Goal: Use online tool/utility: Utilize a website feature to perform a specific function

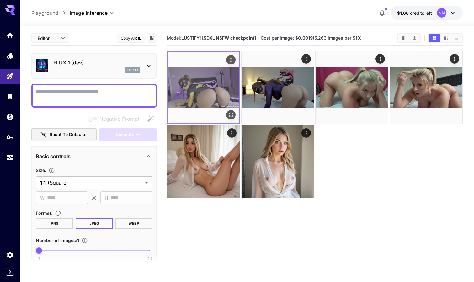
click at [218, 94] on img at bounding box center [203, 87] width 71 height 71
click at [229, 109] on img at bounding box center [203, 87] width 71 height 71
click at [230, 112] on icon "Open in fullscreen" at bounding box center [231, 114] width 6 height 6
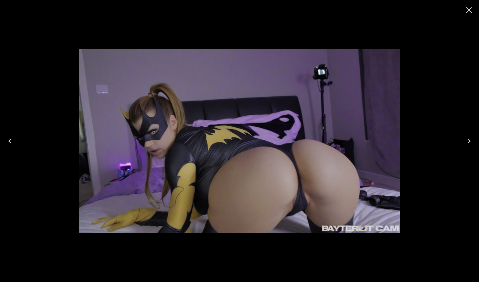
click at [470, 13] on icon "Close" at bounding box center [469, 10] width 10 height 10
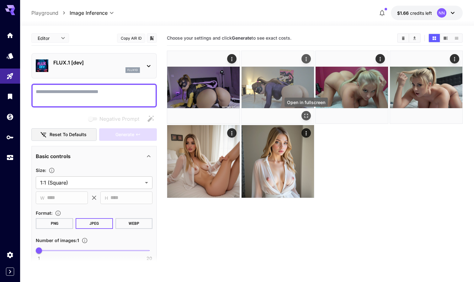
click at [307, 112] on icon "Open in fullscreen" at bounding box center [306, 115] width 6 height 6
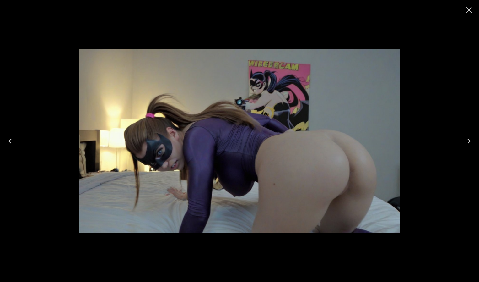
click at [473, 12] on icon "Close" at bounding box center [469, 10] width 10 height 10
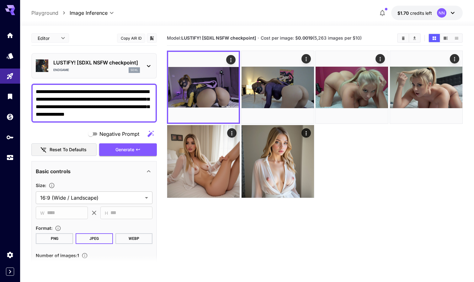
click at [83, 91] on textarea "**********" at bounding box center [94, 103] width 117 height 30
click at [143, 89] on textarea "**********" at bounding box center [94, 103] width 117 height 30
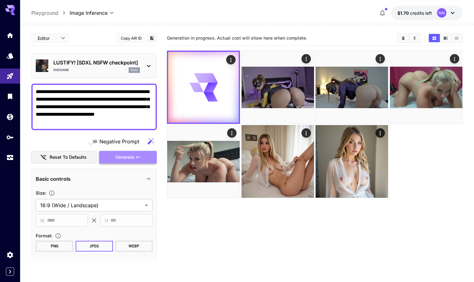
click at [119, 153] on span "Generate" at bounding box center [124, 157] width 19 height 8
click at [122, 110] on textarea "**********" at bounding box center [94, 107] width 117 height 38
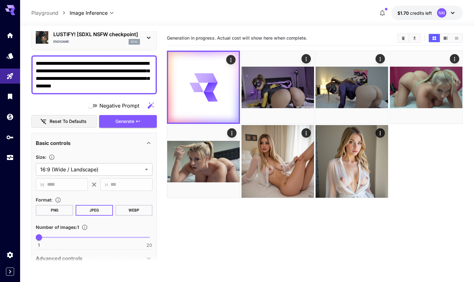
scroll to position [29, 0]
type textarea "**********"
click at [60, 236] on span "1 20 5" at bounding box center [94, 236] width 110 height 9
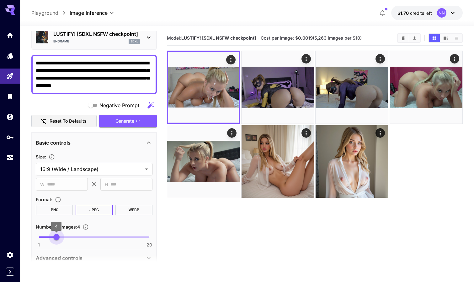
drag, startPoint x: 62, startPoint y: 237, endPoint x: 57, endPoint y: 237, distance: 4.1
click at [57, 237] on span "4" at bounding box center [56, 236] width 6 height 6
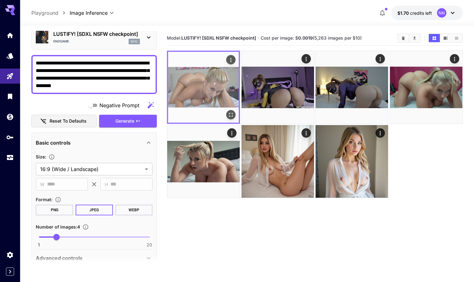
click at [225, 98] on img at bounding box center [203, 87] width 71 height 71
click at [229, 112] on icon "Open in fullscreen" at bounding box center [231, 114] width 6 height 6
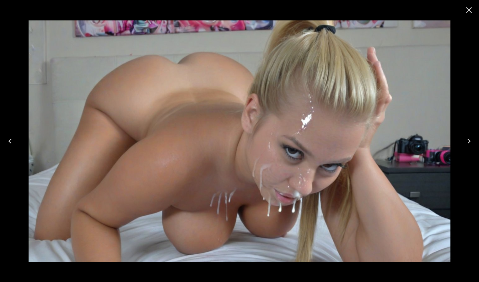
click at [469, 12] on icon "Close" at bounding box center [469, 10] width 10 height 10
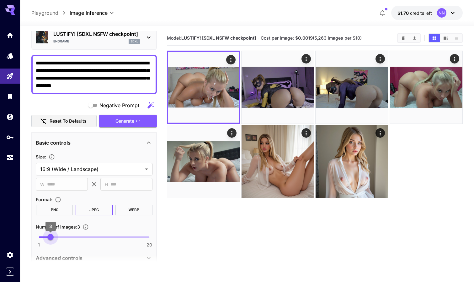
type input "*"
drag, startPoint x: 53, startPoint y: 237, endPoint x: 45, endPoint y: 234, distance: 8.3
click at [45, 234] on span "2" at bounding box center [45, 236] width 6 height 6
click at [81, 86] on textarea "**********" at bounding box center [94, 74] width 117 height 30
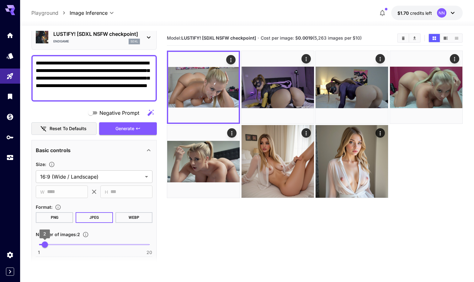
type textarea "**********"
type input "*"
drag, startPoint x: 46, startPoint y: 244, endPoint x: 39, endPoint y: 244, distance: 6.3
click at [39, 244] on span "1" at bounding box center [39, 244] width 6 height 6
click at [123, 128] on span "Generate" at bounding box center [124, 129] width 19 height 8
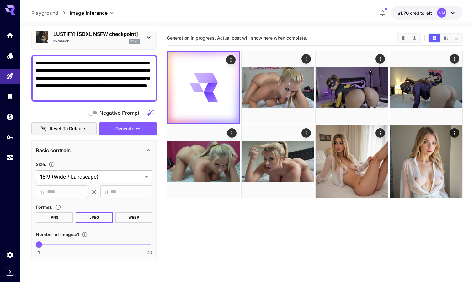
click at [89, 93] on textarea "**********" at bounding box center [94, 78] width 117 height 38
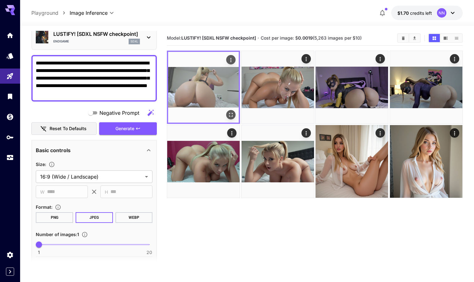
click at [228, 113] on icon "Open in fullscreen" at bounding box center [231, 114] width 6 height 6
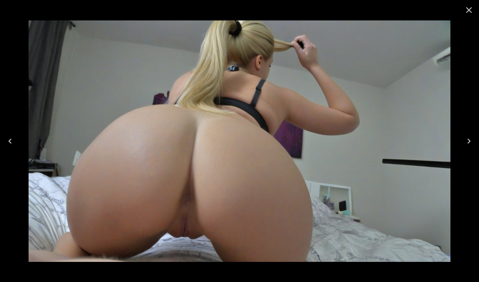
click at [464, 13] on button "Close" at bounding box center [468, 10] width 15 height 15
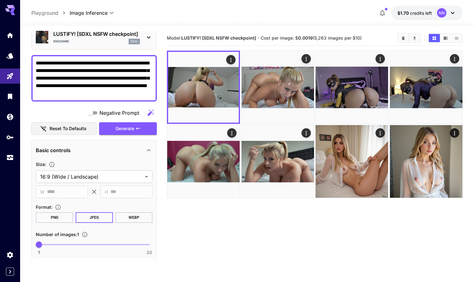
click at [95, 94] on textarea "**********" at bounding box center [94, 78] width 117 height 38
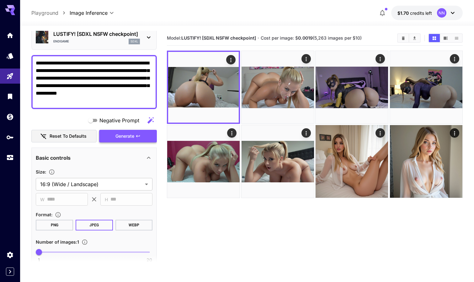
type textarea "**********"
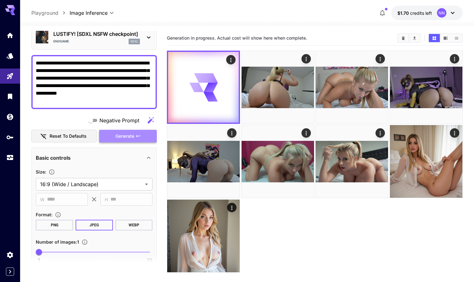
click at [133, 138] on span "Generate" at bounding box center [124, 136] width 19 height 8
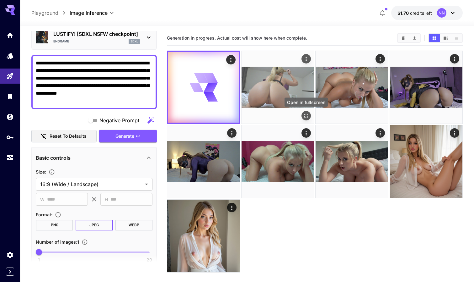
click at [308, 115] on icon "Open in fullscreen" at bounding box center [306, 115] width 6 height 6
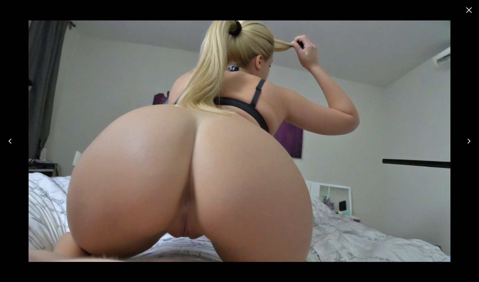
click at [468, 9] on icon "Close" at bounding box center [469, 10] width 6 height 6
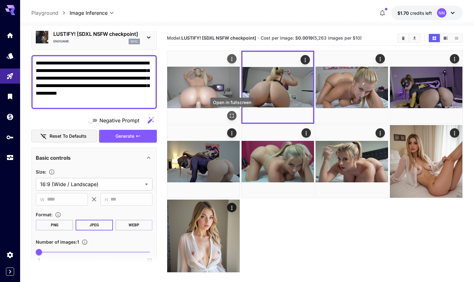
click at [229, 113] on icon "Open in fullscreen" at bounding box center [232, 115] width 6 height 6
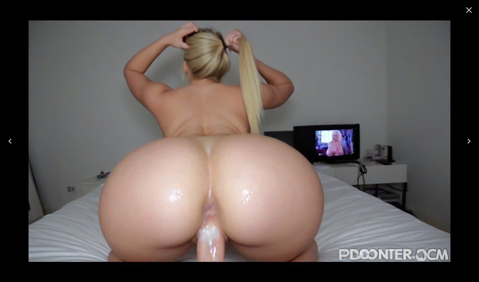
click at [466, 11] on icon "Close" at bounding box center [469, 10] width 10 height 10
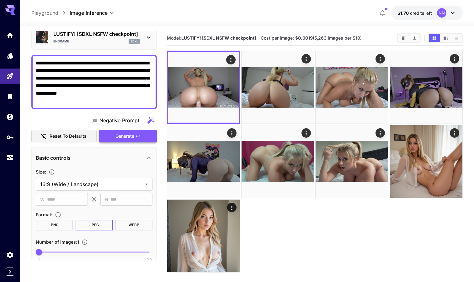
click at [134, 133] on span "Generate" at bounding box center [124, 136] width 19 height 8
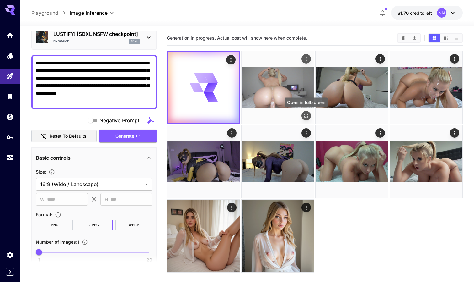
click at [305, 113] on icon "Open in fullscreen" at bounding box center [306, 115] width 6 height 6
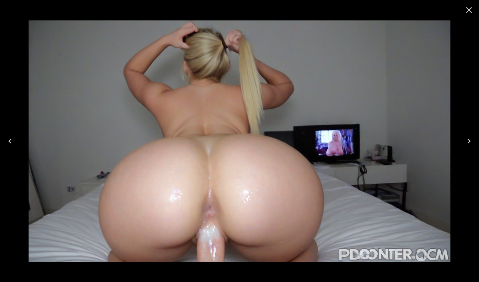
click at [464, 140] on icon "Next" at bounding box center [469, 141] width 10 height 10
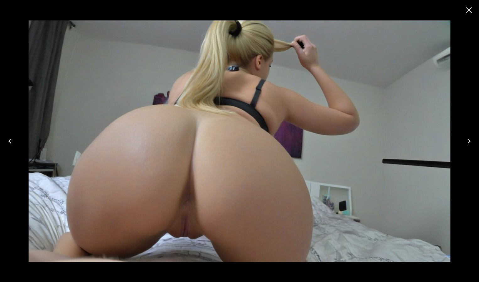
click at [464, 140] on icon "Next" at bounding box center [469, 141] width 10 height 10
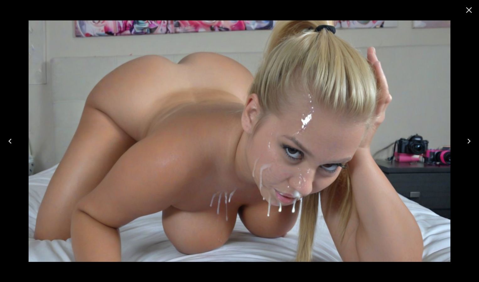
click at [14, 140] on icon "Previous" at bounding box center [10, 141] width 10 height 10
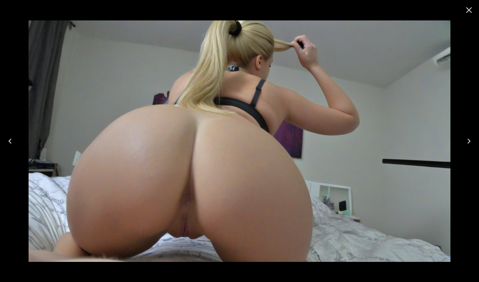
click at [466, 145] on icon "Next" at bounding box center [469, 141] width 10 height 10
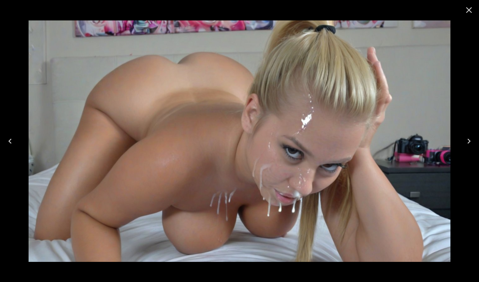
click at [466, 145] on icon "Next" at bounding box center [469, 141] width 10 height 10
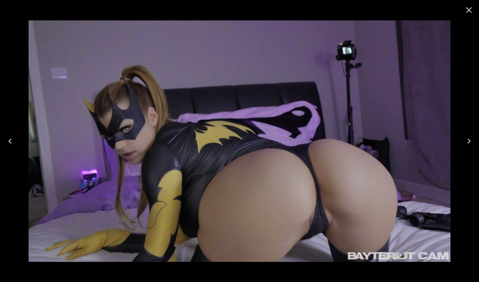
click at [466, 145] on icon "Next" at bounding box center [469, 141] width 10 height 10
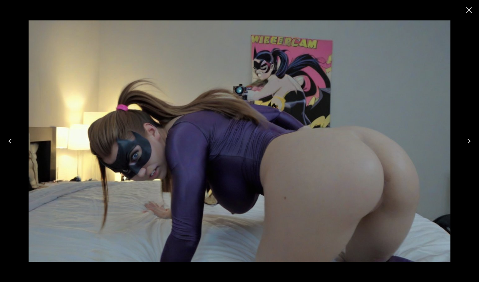
click at [466, 145] on icon "Next" at bounding box center [469, 141] width 10 height 10
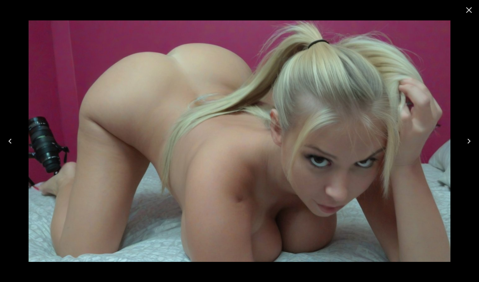
click at [467, 14] on icon "Close" at bounding box center [469, 10] width 10 height 10
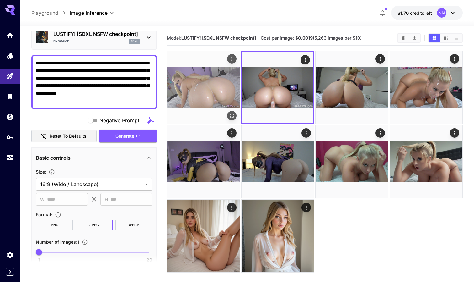
click at [231, 113] on icon "Open in fullscreen" at bounding box center [232, 115] width 6 height 6
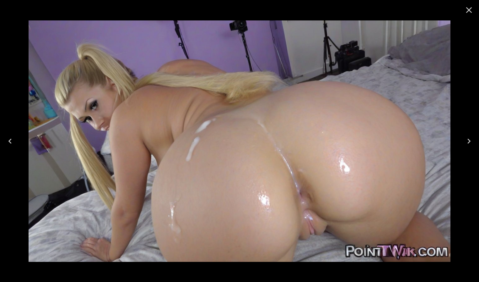
click at [464, 9] on icon "Close" at bounding box center [469, 10] width 10 height 10
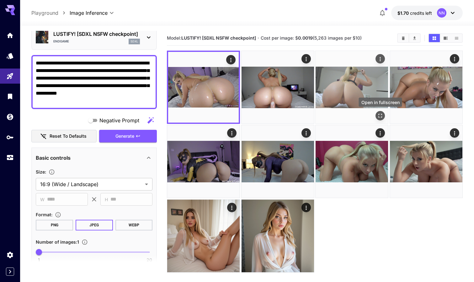
click at [382, 117] on icon "Open in fullscreen" at bounding box center [381, 116] width 4 height 4
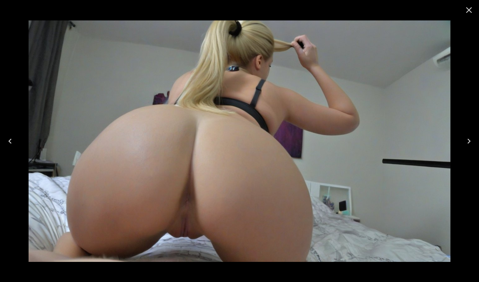
click at [467, 137] on icon "Next" at bounding box center [469, 141] width 10 height 10
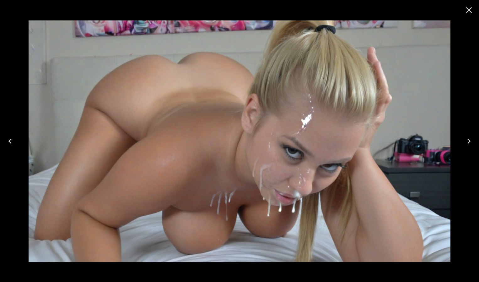
click at [9, 144] on icon "Previous" at bounding box center [10, 141] width 10 height 10
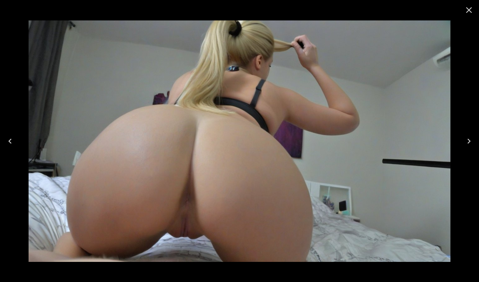
click at [9, 144] on icon "Previous" at bounding box center [10, 141] width 10 height 10
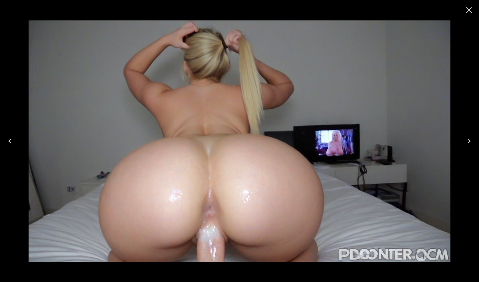
click at [9, 144] on icon "Previous" at bounding box center [10, 141] width 10 height 10
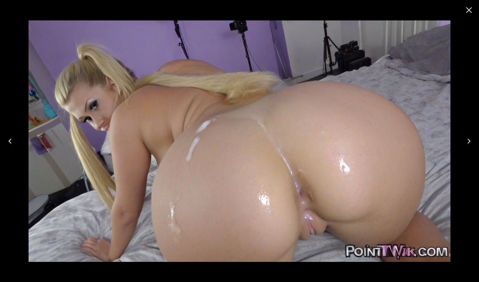
click at [471, 145] on icon "Next" at bounding box center [469, 141] width 10 height 10
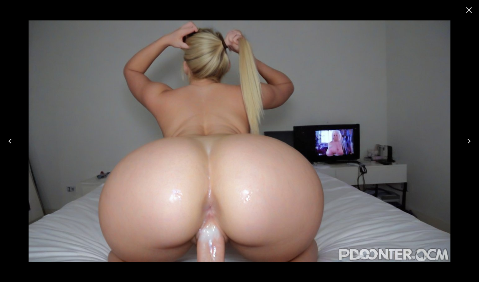
click at [471, 145] on icon "Next" at bounding box center [469, 141] width 10 height 10
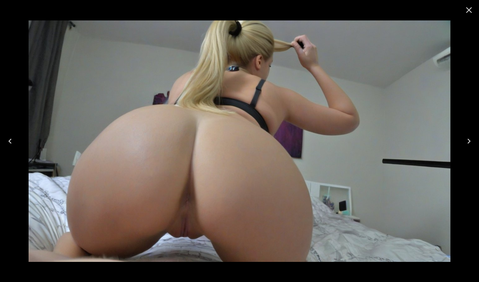
click at [471, 145] on icon "Next" at bounding box center [469, 141] width 10 height 10
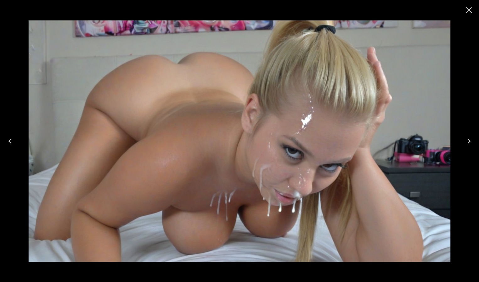
click at [471, 145] on icon "Next" at bounding box center [469, 141] width 10 height 10
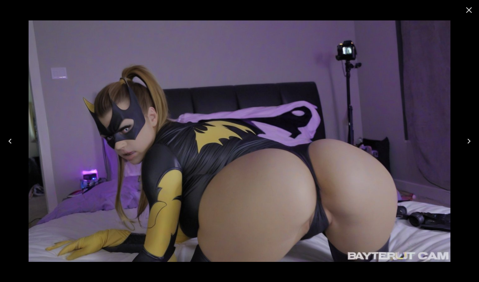
click at [471, 145] on icon "Next" at bounding box center [469, 141] width 10 height 10
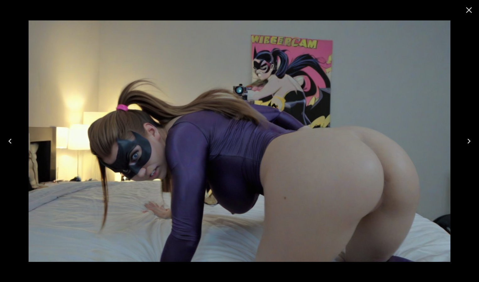
click at [471, 145] on icon "Next" at bounding box center [469, 141] width 10 height 10
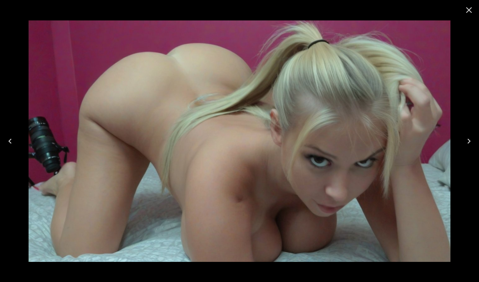
click at [5, 143] on icon "Previous" at bounding box center [10, 141] width 10 height 10
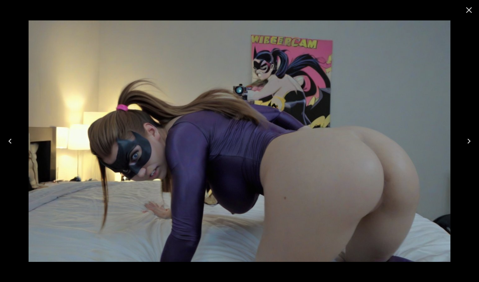
click at [5, 143] on icon "Previous" at bounding box center [10, 141] width 10 height 10
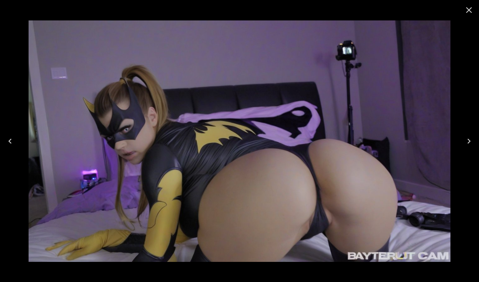
click at [5, 143] on icon "Previous" at bounding box center [10, 141] width 10 height 10
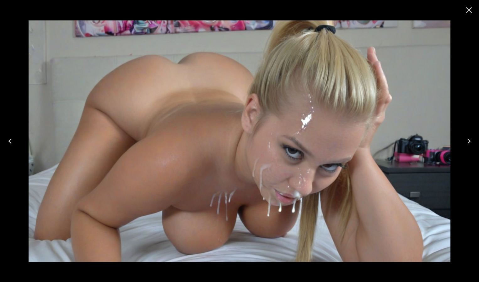
click at [469, 9] on icon "Close" at bounding box center [469, 10] width 6 height 6
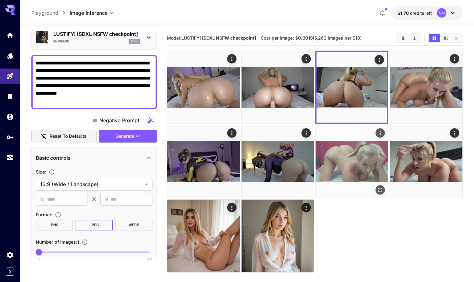
click at [380, 188] on icon "Open in fullscreen" at bounding box center [380, 190] width 6 height 6
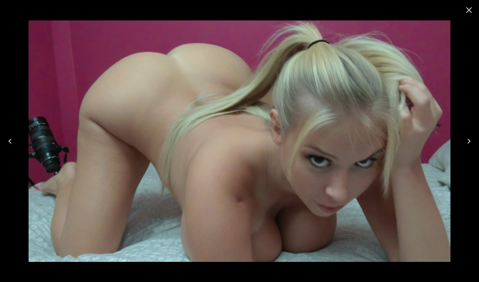
click at [470, 13] on icon "Close" at bounding box center [469, 10] width 10 height 10
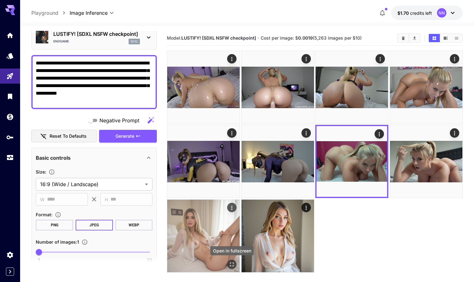
click at [233, 262] on icon "Open in fullscreen" at bounding box center [232, 264] width 4 height 4
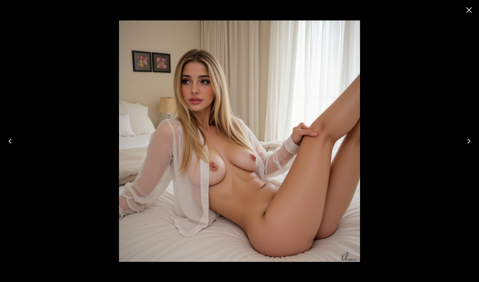
click at [472, 11] on icon "Close" at bounding box center [469, 10] width 10 height 10
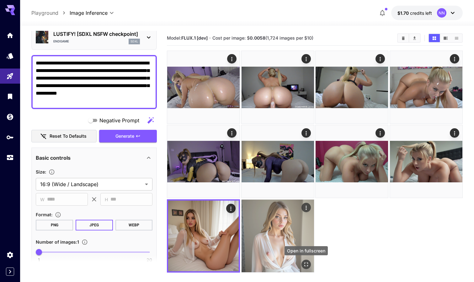
click at [303, 263] on icon "Open in fullscreen" at bounding box center [306, 264] width 6 height 6
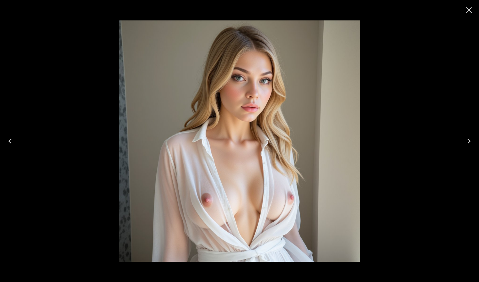
click at [469, 12] on icon "Close" at bounding box center [469, 10] width 10 height 10
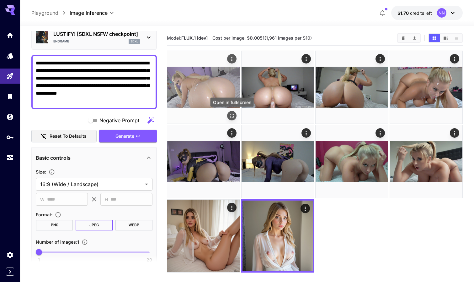
click at [231, 115] on icon "Open in fullscreen" at bounding box center [232, 115] width 6 height 6
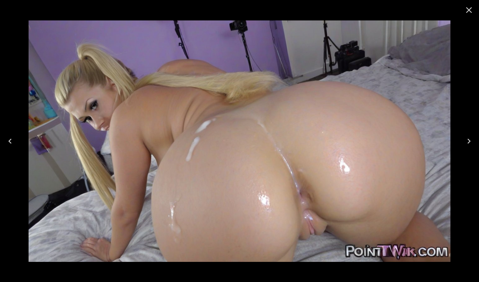
click at [468, 13] on icon "Close" at bounding box center [469, 10] width 10 height 10
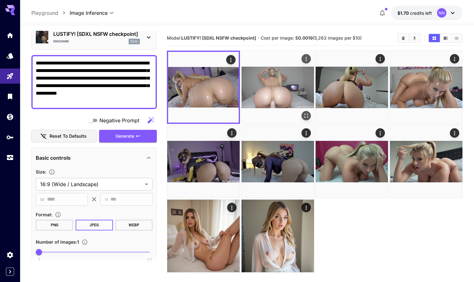
click at [306, 111] on button "Open in fullscreen" at bounding box center [306, 115] width 9 height 9
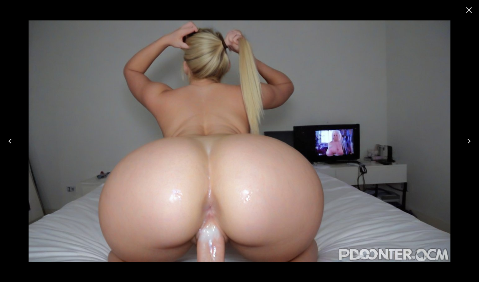
click at [470, 11] on icon "Close" at bounding box center [469, 10] width 6 height 6
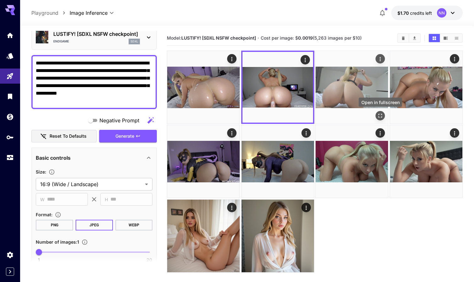
click at [381, 115] on icon "Open in fullscreen" at bounding box center [380, 115] width 6 height 6
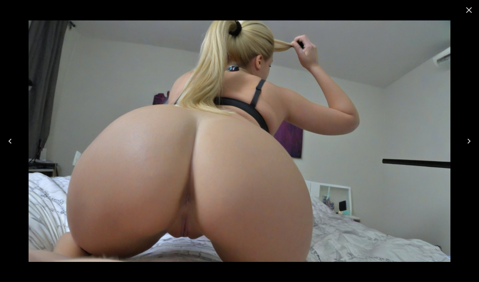
click at [474, 13] on button "Close" at bounding box center [468, 10] width 15 height 15
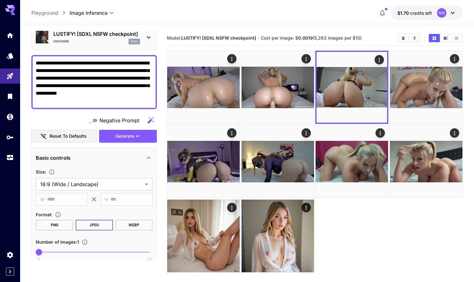
click at [454, 15] on icon at bounding box center [453, 13] width 8 height 8
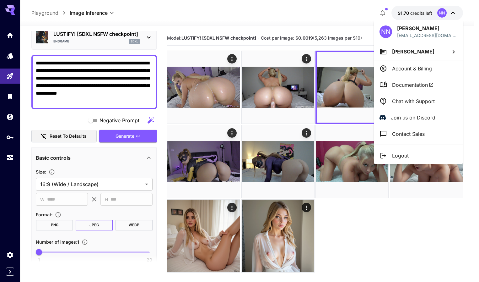
click at [13, 124] on div at bounding box center [239, 141] width 479 height 282
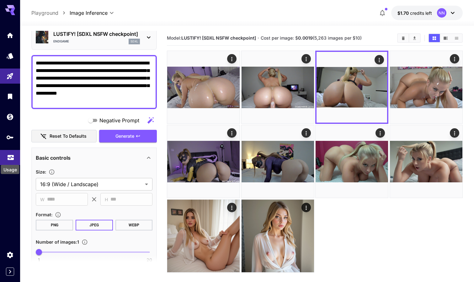
click at [9, 161] on div "Usage" at bounding box center [10, 167] width 20 height 14
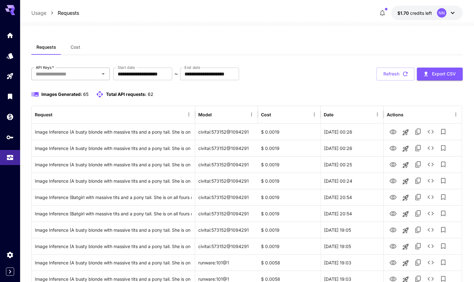
click at [81, 75] on input "API Keys   *" at bounding box center [65, 73] width 64 height 9
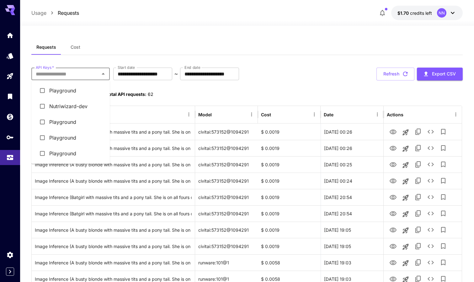
click at [81, 104] on li "Nutriwizard-dev" at bounding box center [70, 106] width 78 height 16
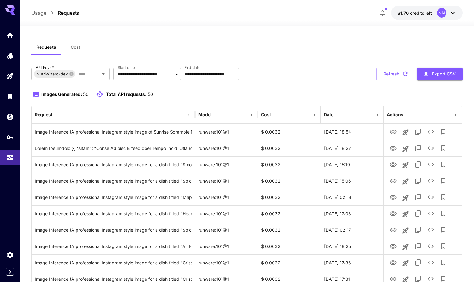
click at [426, 13] on span "credits left" at bounding box center [421, 12] width 22 height 5
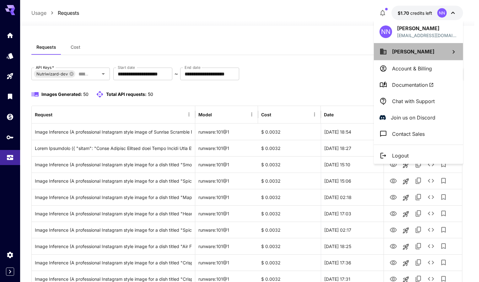
click at [418, 55] on p "[PERSON_NAME]" at bounding box center [413, 52] width 42 height 8
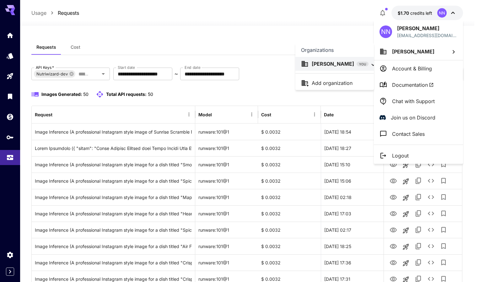
click at [257, 45] on div at bounding box center [239, 141] width 479 height 282
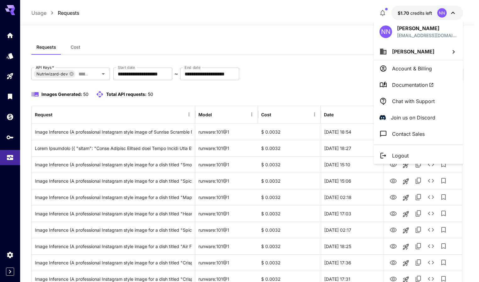
drag, startPoint x: 72, startPoint y: 73, endPoint x: 86, endPoint y: 80, distance: 16.0
click at [86, 80] on div at bounding box center [239, 141] width 479 height 282
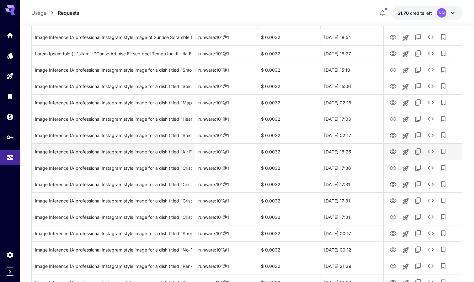
scroll to position [128, 0]
